Goal: Task Accomplishment & Management: Manage account settings

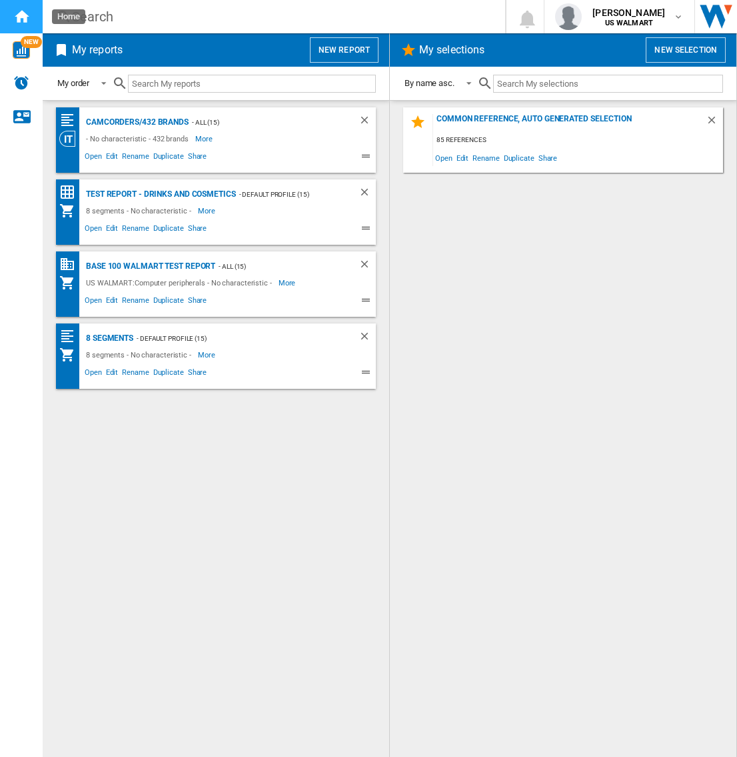
click at [22, 15] on ng-md-icon "Home" at bounding box center [21, 16] width 16 height 16
click at [626, 18] on span "[PERSON_NAME]" at bounding box center [629, 12] width 73 height 13
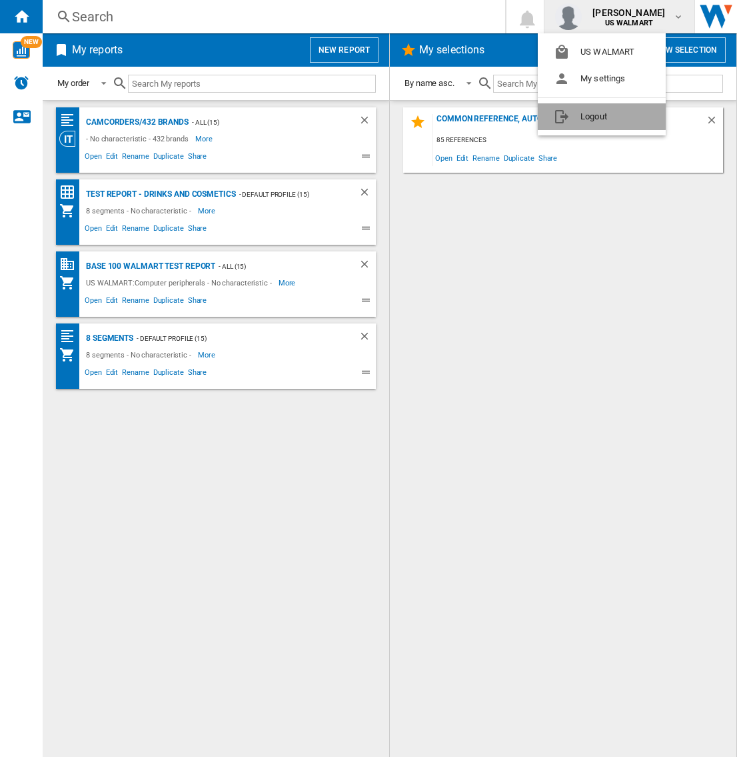
click at [583, 115] on button "Logout" at bounding box center [602, 116] width 128 height 27
